Goal: Find specific page/section: Find specific page/section

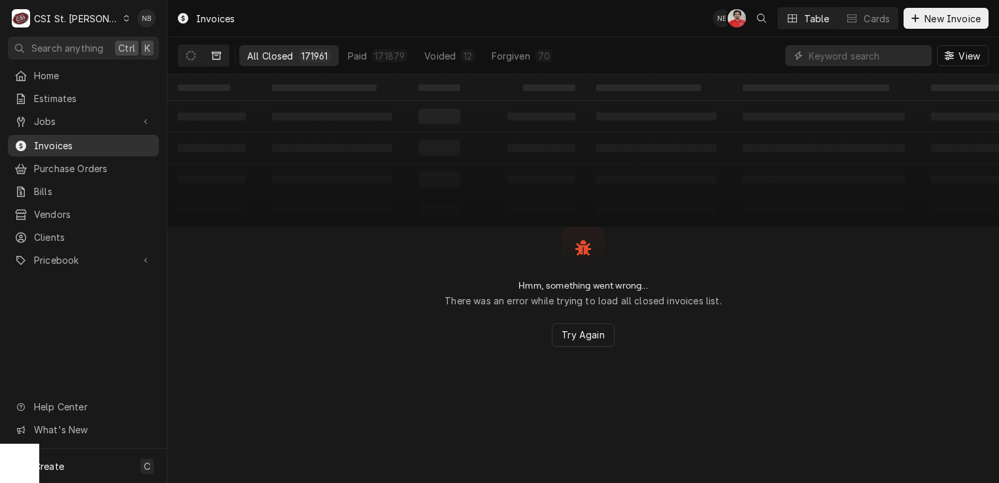
click at [80, 151] on link "Invoices" at bounding box center [83, 146] width 151 height 22
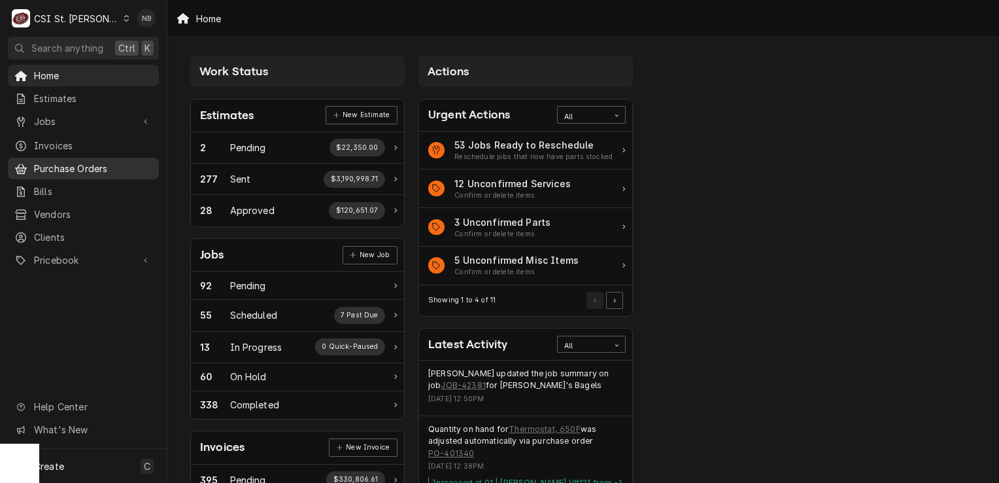
click at [54, 164] on span "Purchase Orders" at bounding box center [93, 169] width 118 height 14
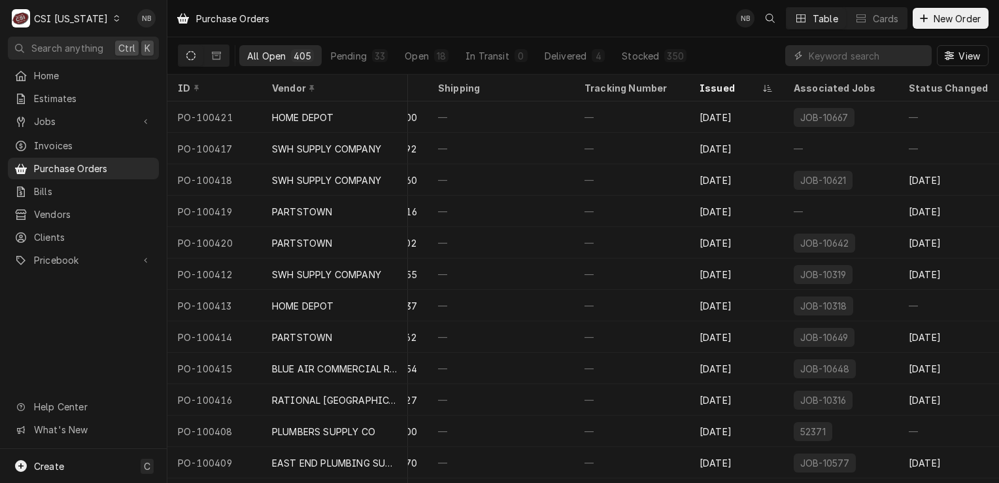
scroll to position [0, 497]
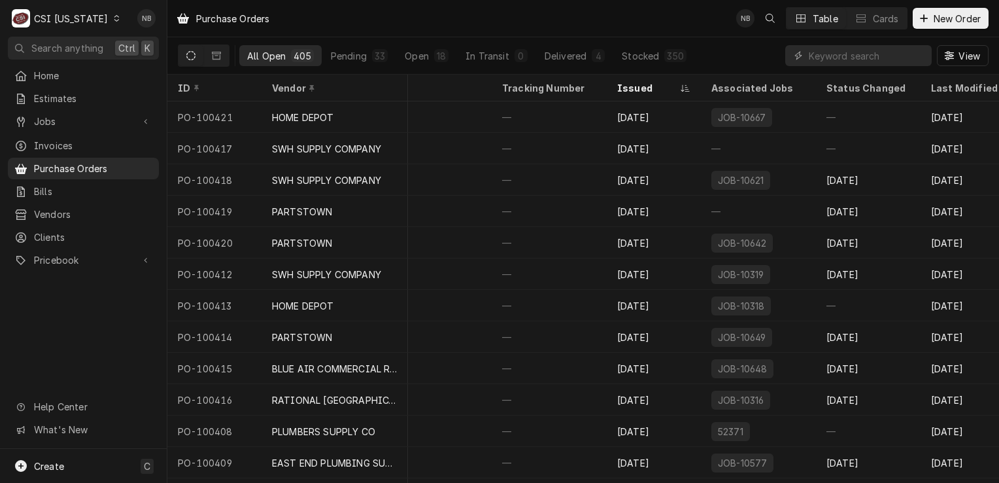
scroll to position [0, 580]
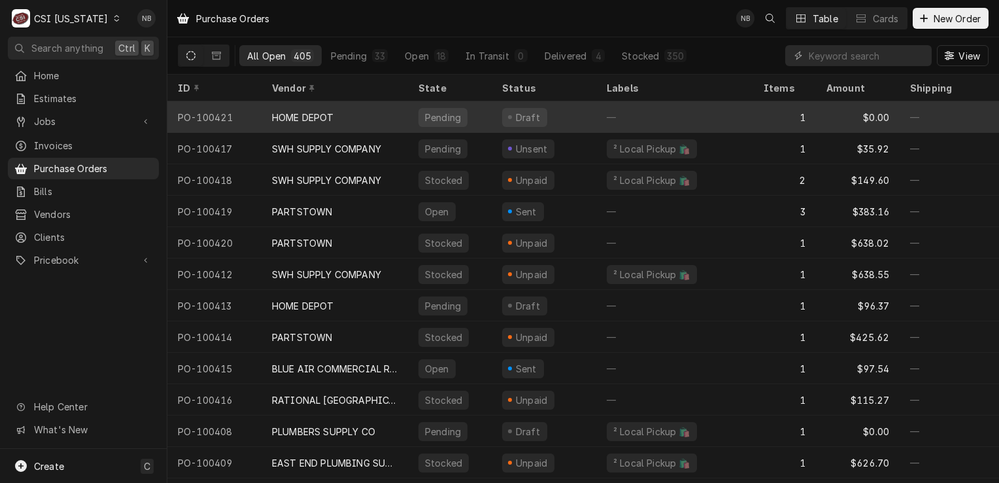
click at [560, 114] on div "Draft" at bounding box center [544, 116] width 105 height 31
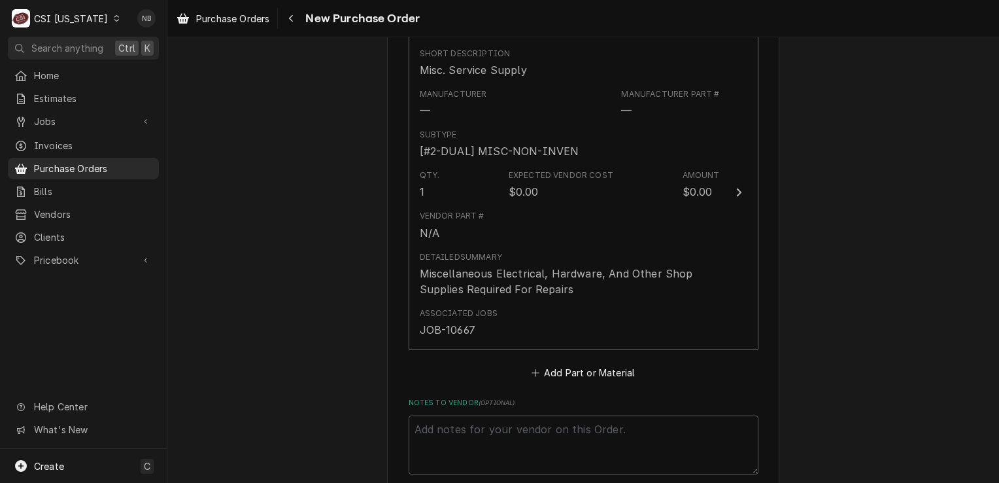
scroll to position [912, 0]
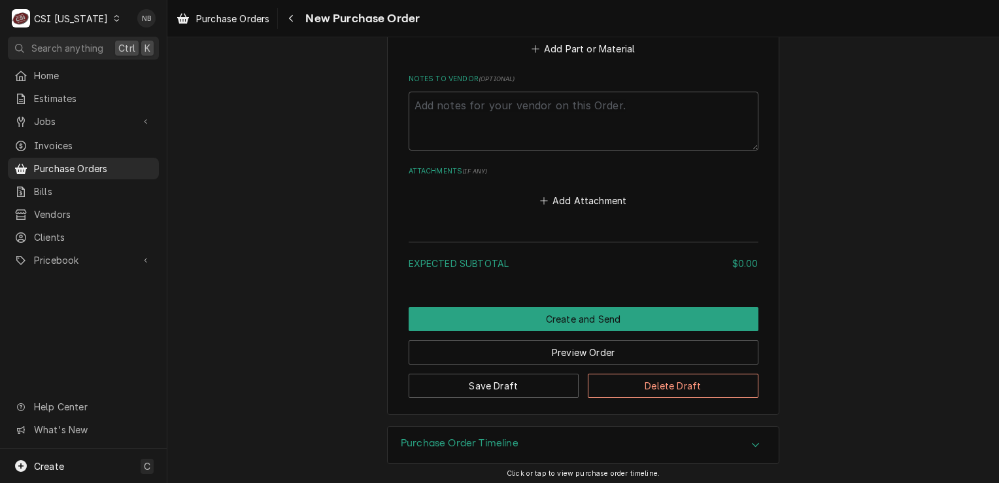
click at [530, 433] on div "Purchase Order Timeline" at bounding box center [583, 444] width 391 height 37
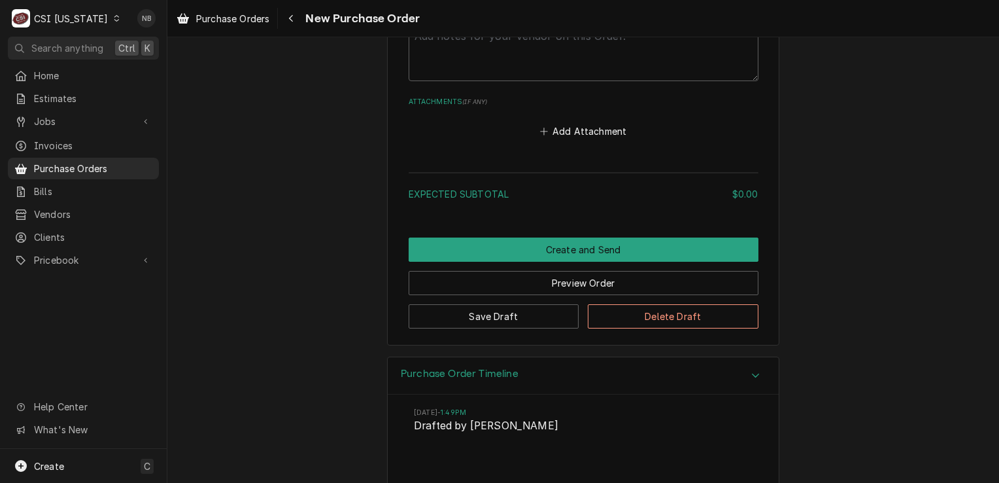
scroll to position [1033, 0]
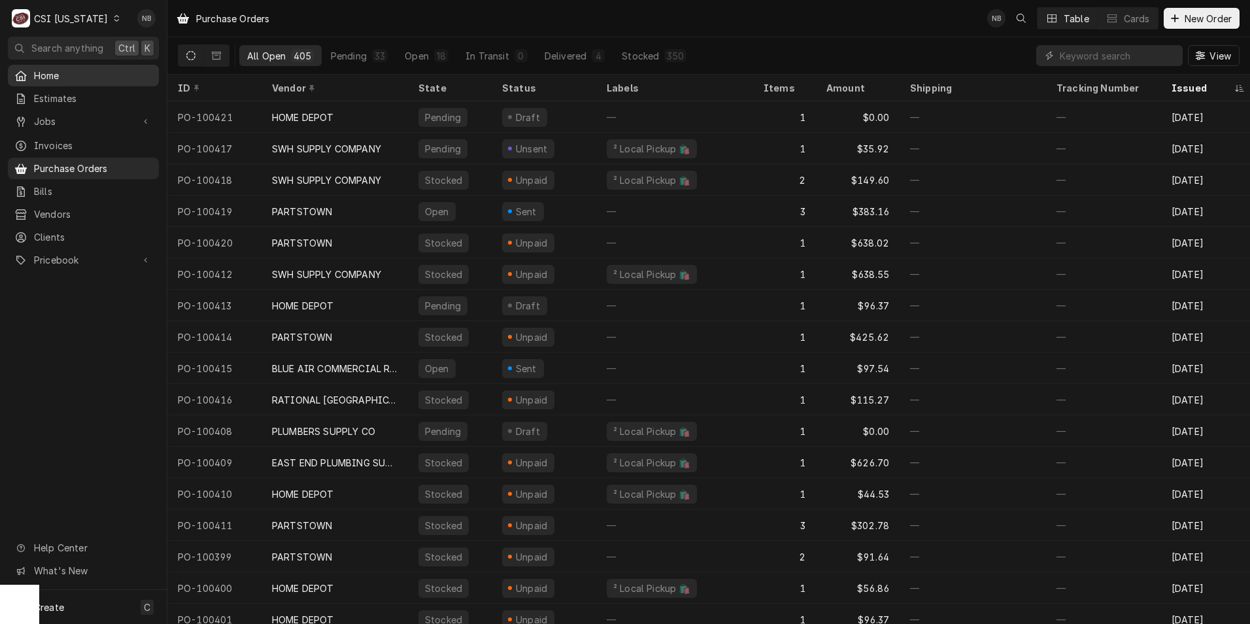
click at [84, 78] on span "Home" at bounding box center [93, 76] width 118 height 14
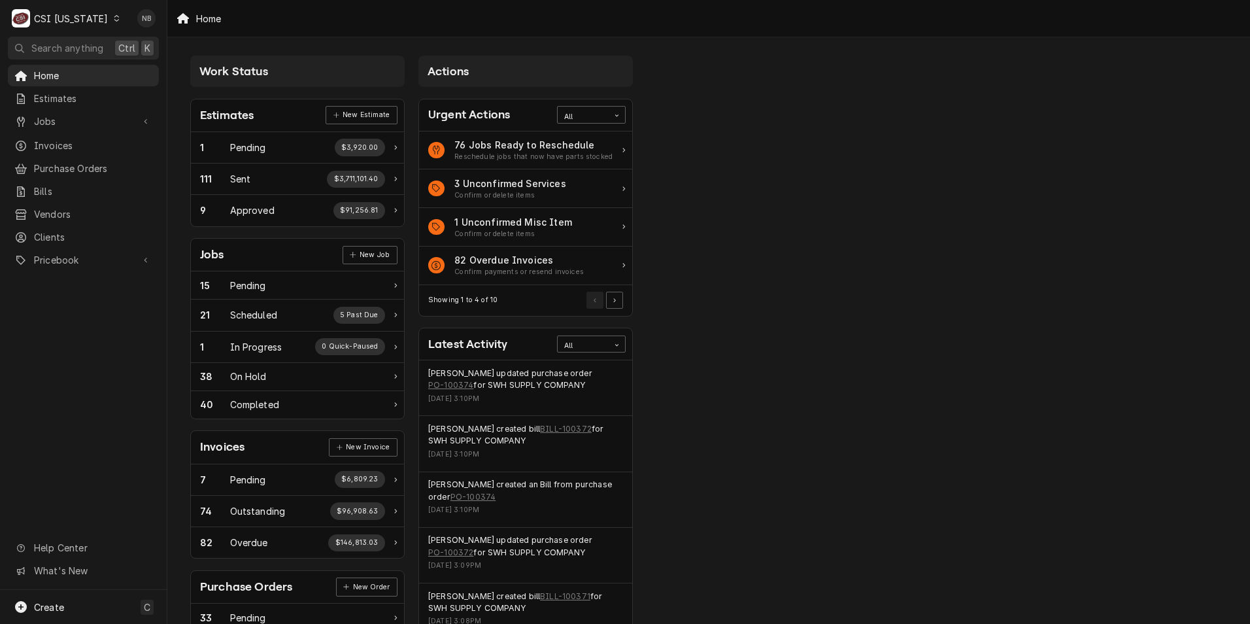
click at [84, 20] on div "CSI Kentucky" at bounding box center [71, 19] width 74 height 14
click at [171, 70] on div "CSI St. [PERSON_NAME]" at bounding box center [204, 72] width 173 height 14
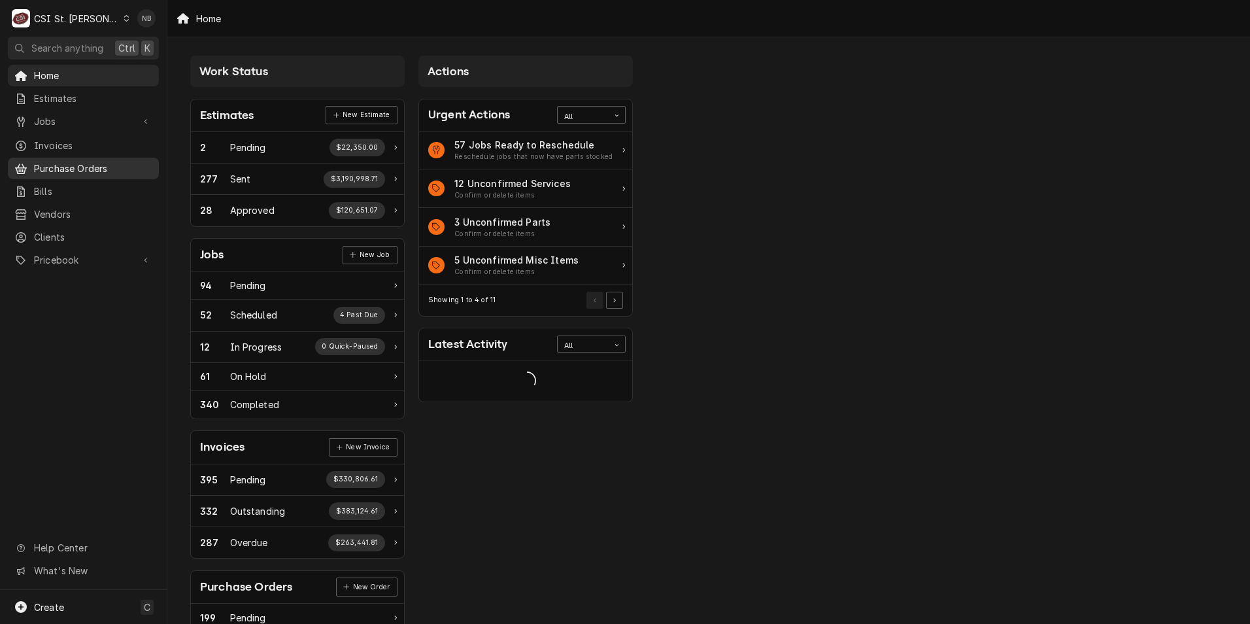
click at [98, 162] on span "Purchase Orders" at bounding box center [93, 169] width 118 height 14
